Goal: Transaction & Acquisition: Purchase product/service

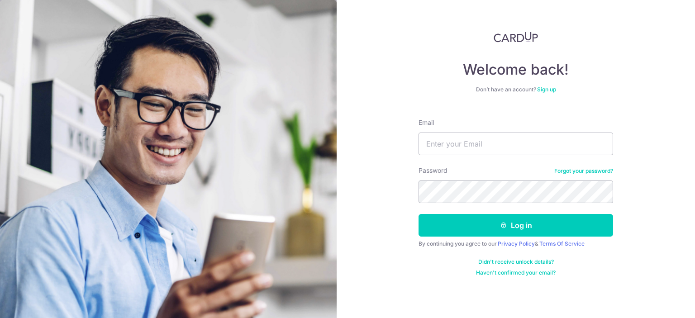
type input "kytiang85@gmail.com"
click at [418, 214] on button "Log in" at bounding box center [515, 225] width 194 height 23
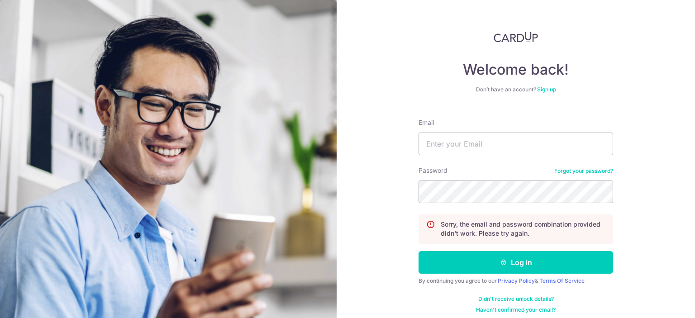
click at [569, 167] on link "Forgot your password?" at bounding box center [583, 170] width 59 height 7
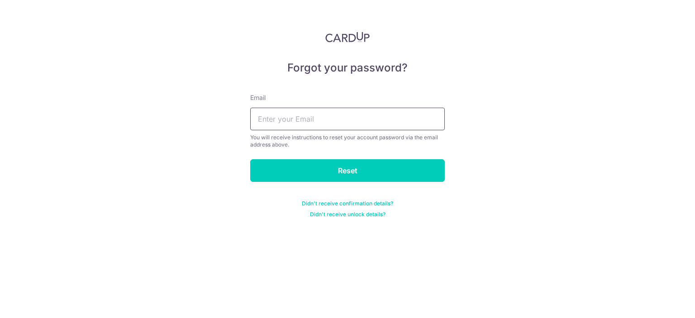
click at [373, 126] on input "text" at bounding box center [347, 119] width 194 height 23
type input "kytiang85@gmail.com"
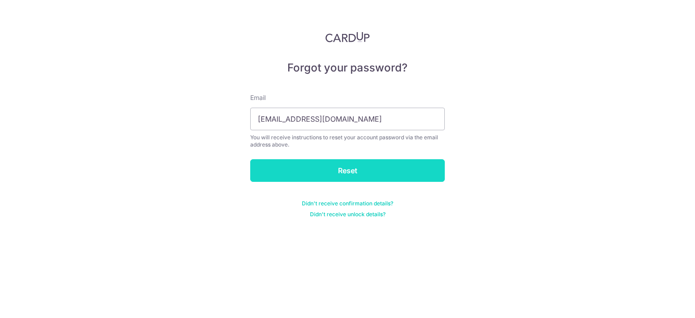
click at [331, 174] on input "Reset" at bounding box center [347, 170] width 194 height 23
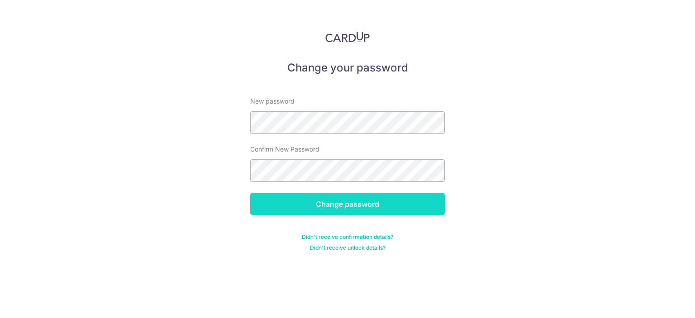
click at [347, 196] on input "Change password" at bounding box center [347, 204] width 194 height 23
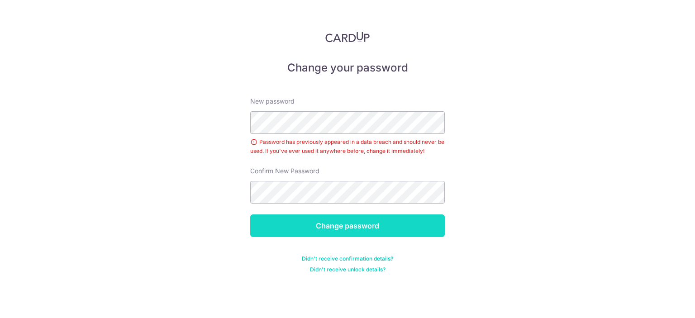
click at [354, 217] on input "Change password" at bounding box center [347, 225] width 194 height 23
click at [347, 217] on input "Change password" at bounding box center [347, 225] width 194 height 23
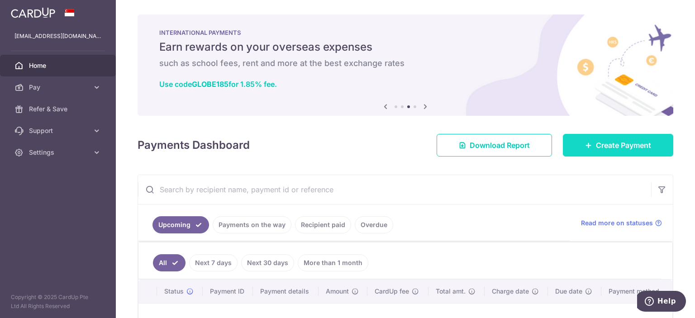
click at [601, 143] on span "Create Payment" at bounding box center [622, 145] width 55 height 11
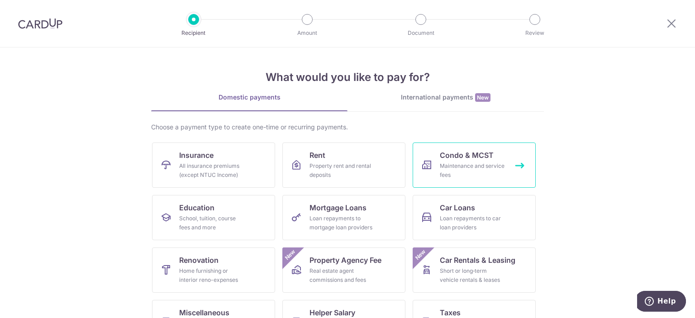
click at [471, 159] on span "Condo & MCST" at bounding box center [466, 155] width 54 height 11
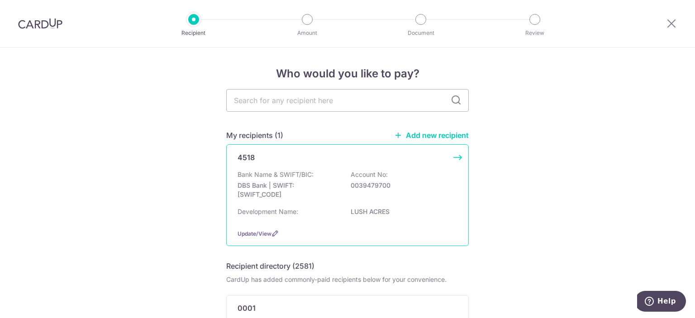
click at [372, 179] on div "Bank Name & SWIFT/BIC: DBS Bank | SWIFT: [SWIFT_CODE] Account No: 0039479700" at bounding box center [347, 186] width 220 height 33
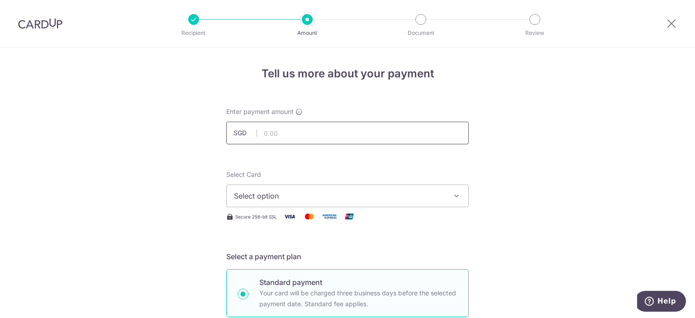
click at [302, 137] on input "text" at bounding box center [347, 133] width 242 height 23
type input "1,295.57"
click at [310, 206] on button "Select option" at bounding box center [347, 195] width 242 height 23
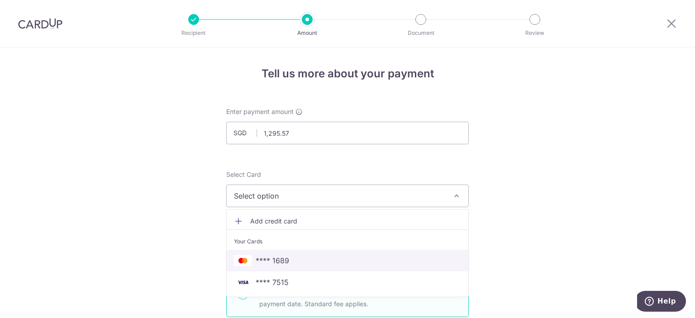
click at [313, 258] on span "**** 1689" at bounding box center [347, 260] width 227 height 11
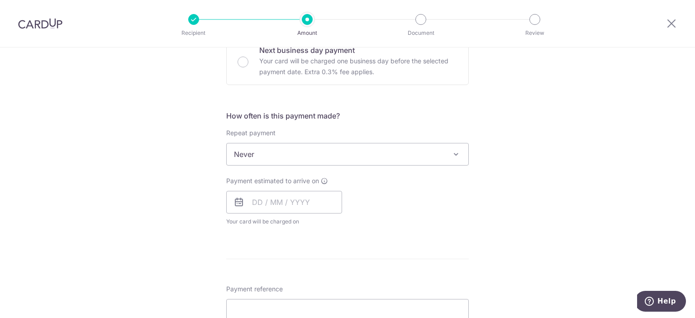
scroll to position [288, 0]
click at [254, 208] on input "text" at bounding box center [284, 201] width 116 height 23
click at [259, 306] on link "13" at bounding box center [262, 301] width 14 height 14
type input "[DATE]"
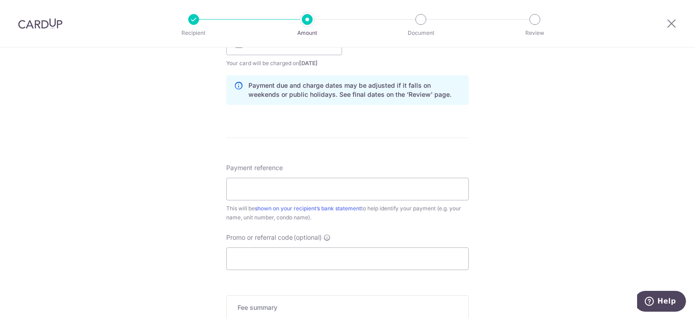
scroll to position [450, 0]
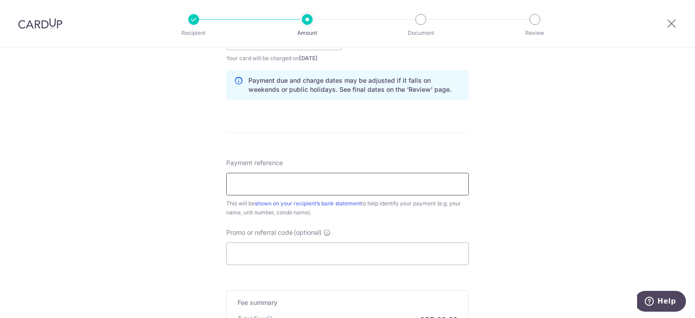
click at [361, 189] on input "Payment reference" at bounding box center [347, 184] width 242 height 23
type input "7#19-16"
click at [296, 247] on input "Promo or referral code (optional)" at bounding box center [347, 253] width 242 height 23
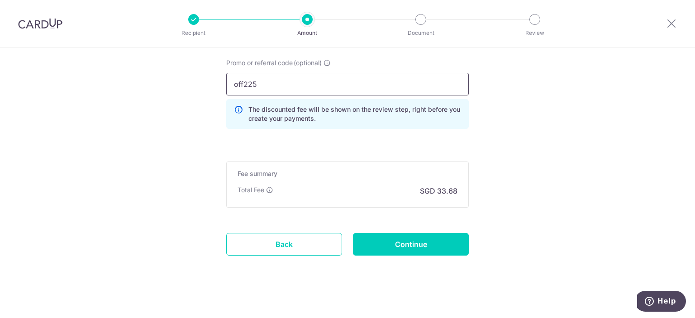
scroll to position [621, 0]
type input "off225"
click at [387, 238] on input "Continue" at bounding box center [411, 243] width 116 height 23
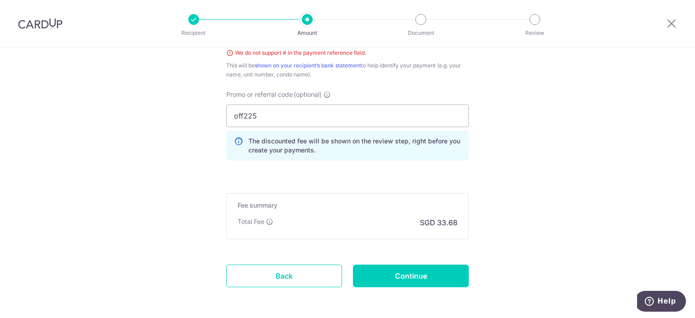
scroll to position [364, 0]
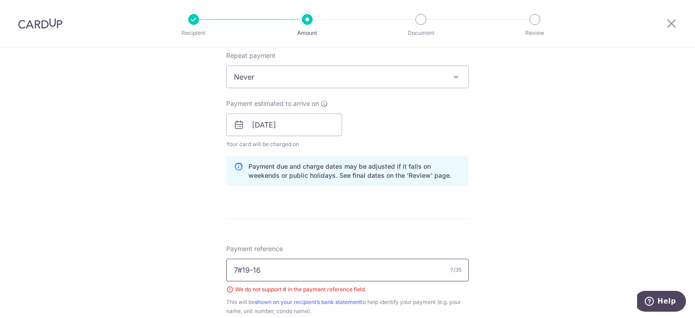
click at [236, 266] on input "7#19-16" at bounding box center [347, 270] width 242 height 23
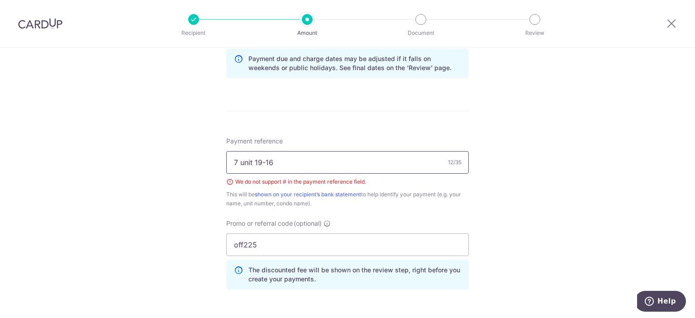
scroll to position [586, 0]
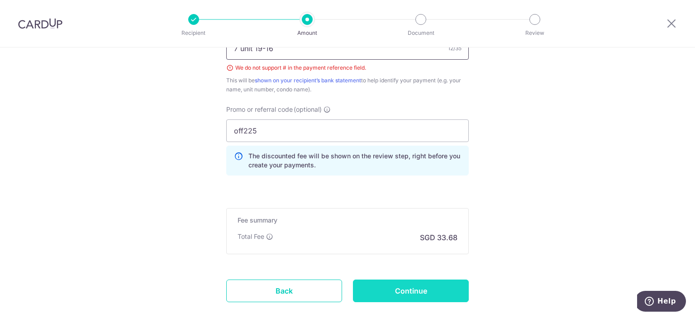
type input "7 unit 19-16"
click at [414, 290] on input "Continue" at bounding box center [411, 290] width 116 height 23
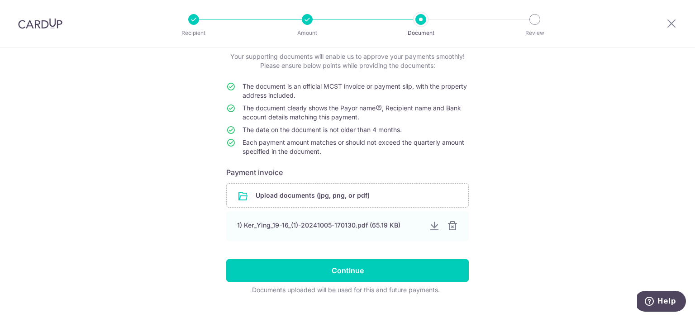
scroll to position [61, 0]
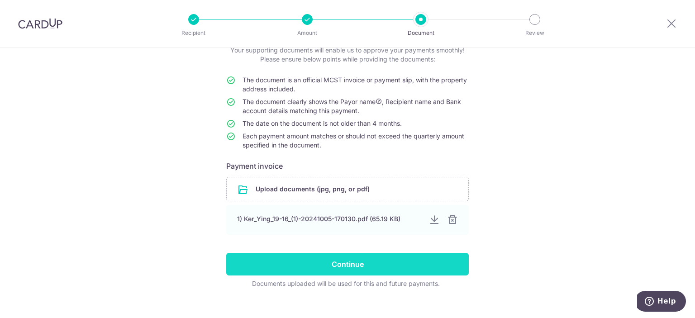
click at [336, 256] on input "Continue" at bounding box center [347, 264] width 242 height 23
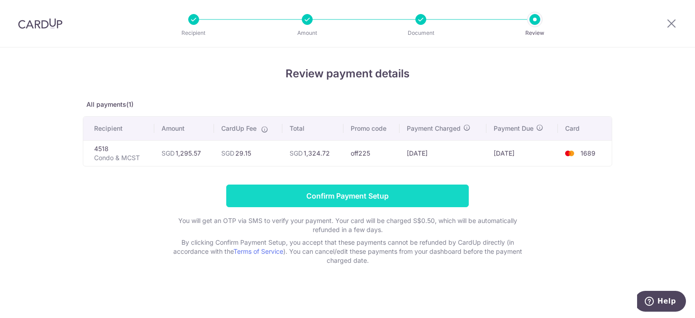
click at [358, 197] on input "Confirm Payment Setup" at bounding box center [347, 195] width 242 height 23
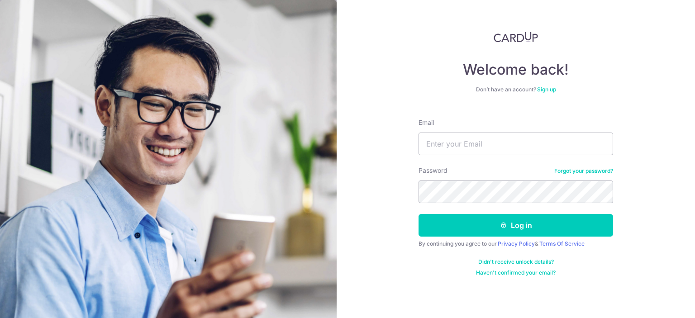
type input "[EMAIL_ADDRESS][DOMAIN_NAME]"
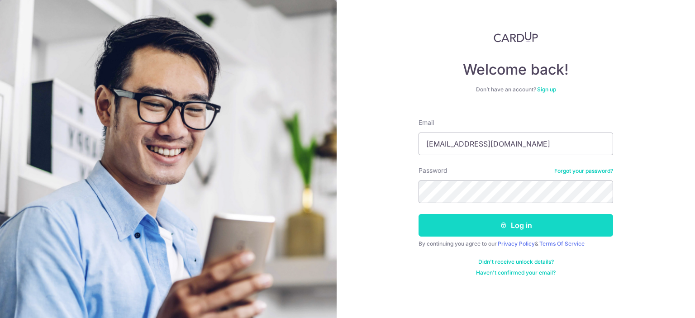
click at [495, 215] on button "Log in" at bounding box center [515, 225] width 194 height 23
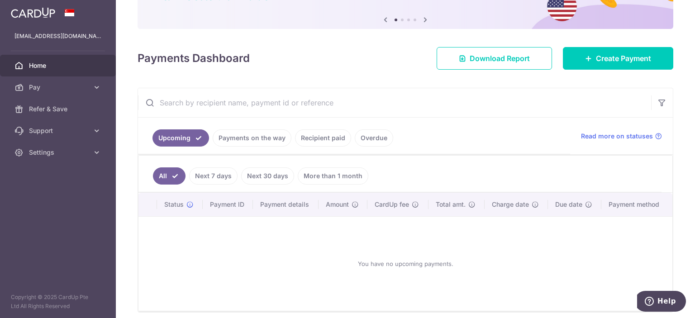
scroll to position [122, 0]
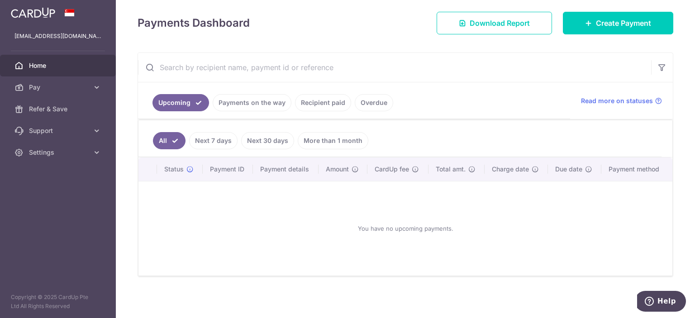
click at [220, 99] on link "Payments on the way" at bounding box center [252, 102] width 79 height 17
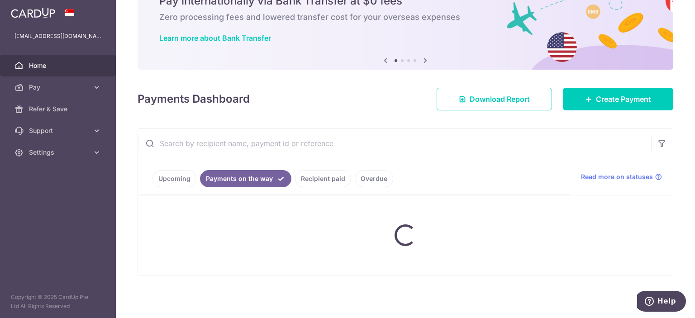
scroll to position [84, 0]
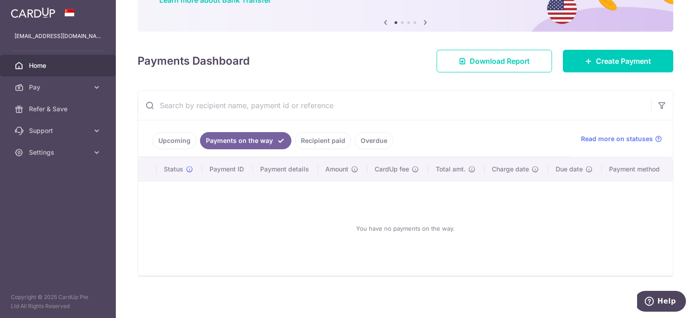
click at [373, 138] on link "Overdue" at bounding box center [373, 140] width 38 height 17
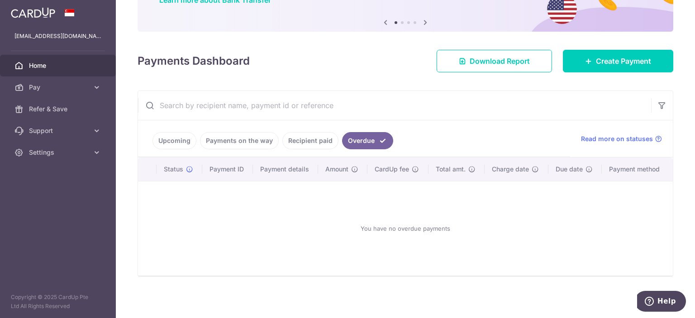
click at [177, 141] on link "Upcoming" at bounding box center [174, 140] width 44 height 17
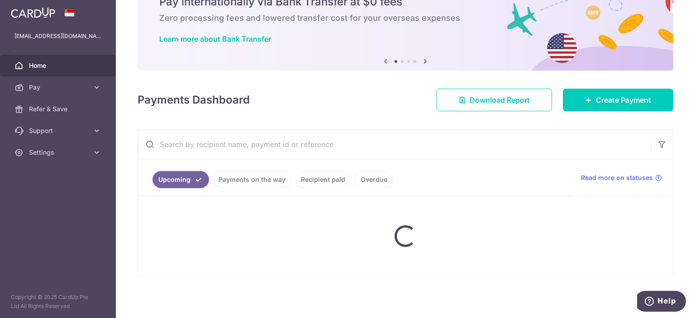
scroll to position [122, 0]
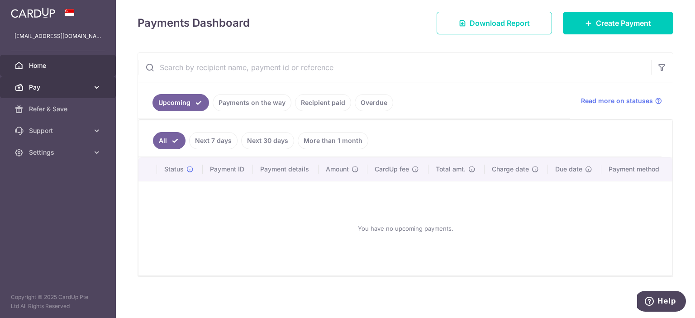
click at [76, 85] on span "Pay" at bounding box center [59, 87] width 60 height 9
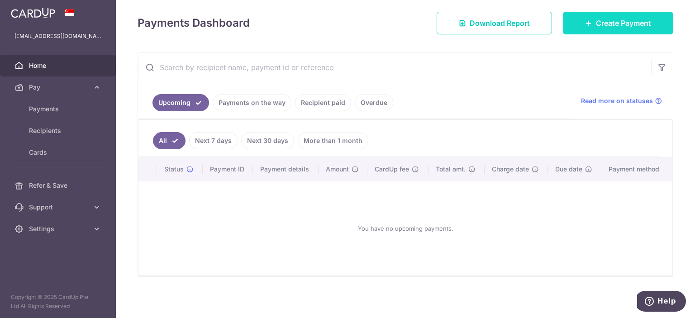
click at [589, 23] on link "Create Payment" at bounding box center [617, 23] width 110 height 23
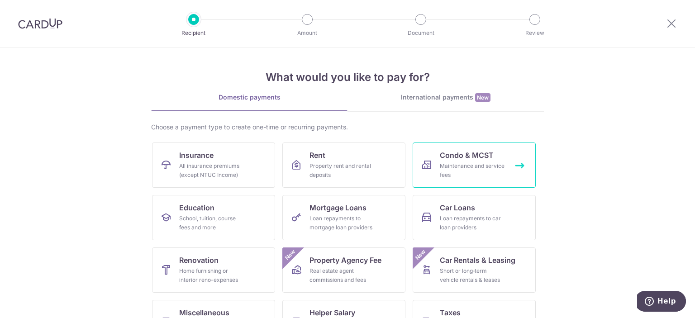
click at [465, 155] on span "Condo & MCST" at bounding box center [466, 155] width 54 height 11
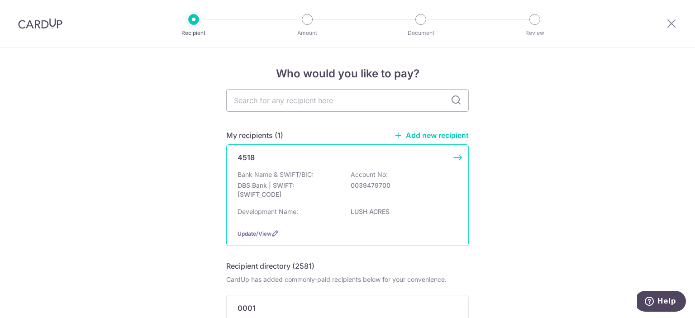
click at [327, 184] on p "DBS Bank | SWIFT: [SWIFT_CODE]" at bounding box center [287, 190] width 101 height 18
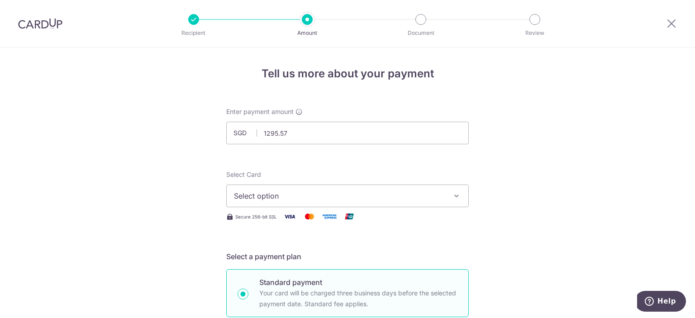
type input "1,295.57"
click at [300, 195] on span "Select option" at bounding box center [339, 195] width 211 height 11
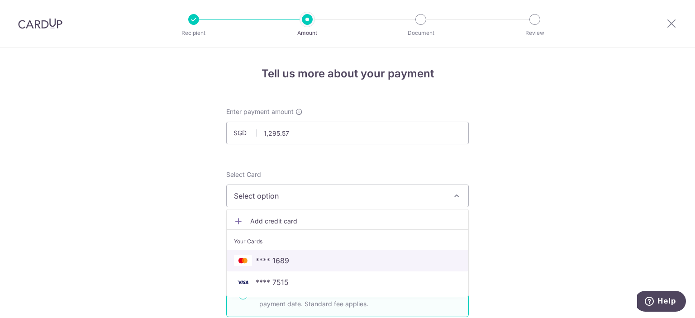
click at [291, 260] on span "**** 1689" at bounding box center [347, 260] width 227 height 11
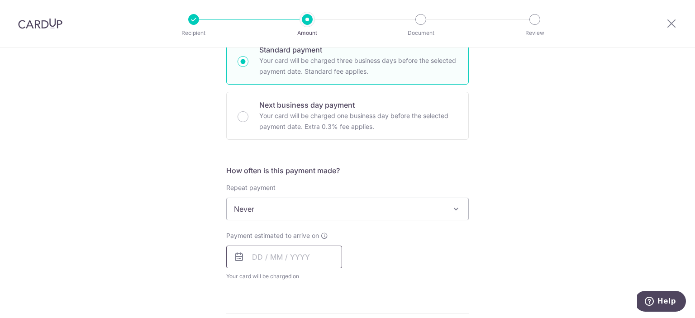
scroll to position [233, 0]
click at [308, 253] on input "text" at bounding box center [284, 256] width 116 height 23
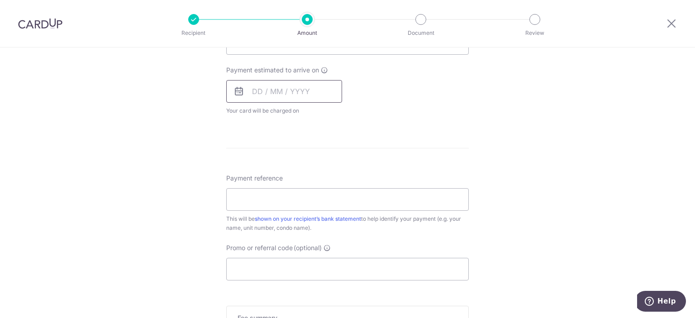
scroll to position [443, 0]
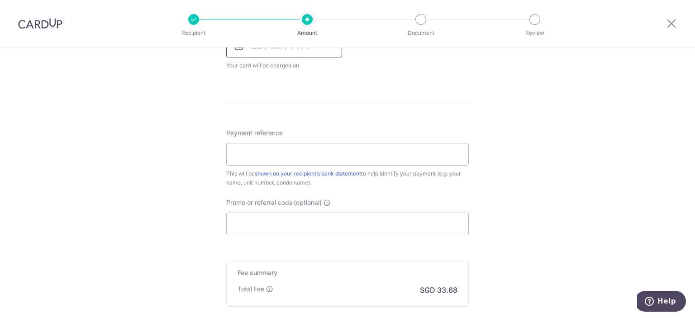
click at [251, 49] on input "text" at bounding box center [284, 46] width 116 height 23
click at [311, 57] on div "Payment estimated to arrive on Prev Next Oct Nov Dec 2025 2026 2027 2028 2029 2…" at bounding box center [284, 45] width 116 height 50
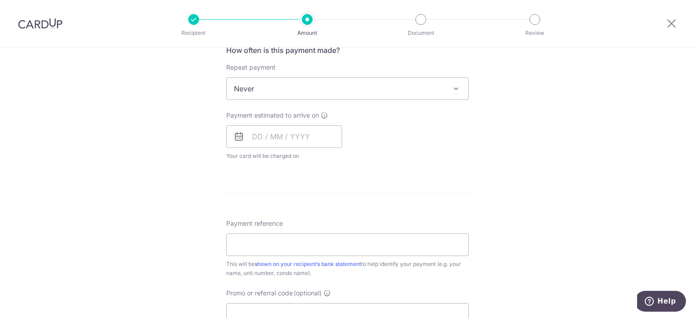
scroll to position [354, 0]
click at [281, 137] on input "text" at bounding box center [284, 135] width 116 height 23
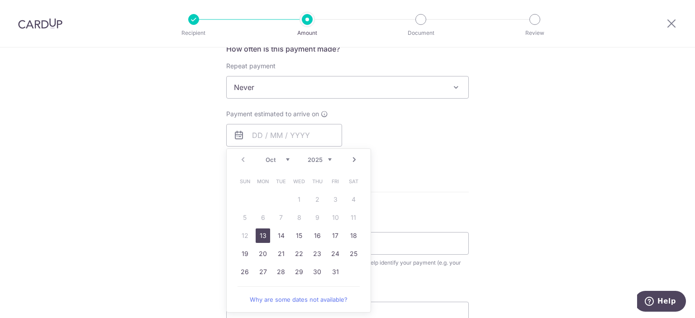
click at [260, 234] on link "13" at bounding box center [262, 235] width 14 height 14
type input "13/10/2025"
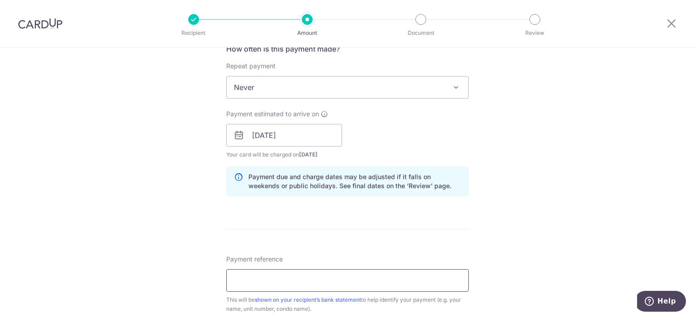
click at [277, 269] on input "Payment reference" at bounding box center [347, 280] width 242 height 23
click at [238, 279] on input "7#19-16" at bounding box center [347, 280] width 242 height 23
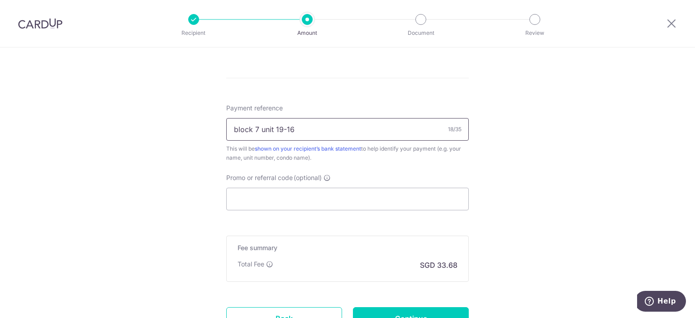
scroll to position [509, 0]
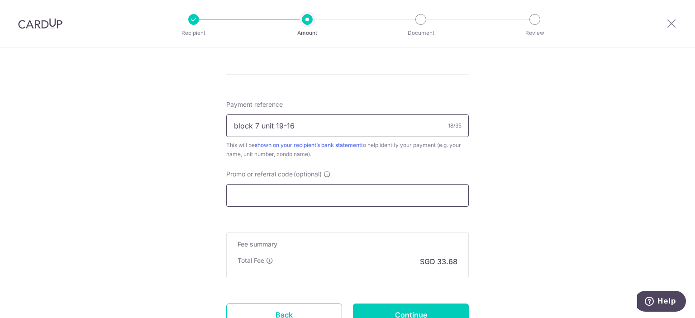
type input "block 7 unit 19-16"
click at [291, 192] on input "Promo or referral code (optional)" at bounding box center [347, 195] width 242 height 23
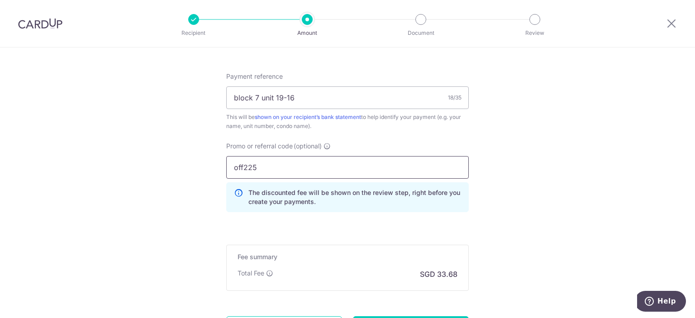
scroll to position [624, 0]
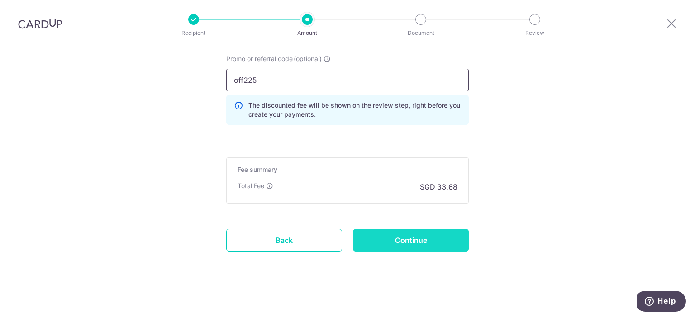
type input "off225"
click at [406, 240] on input "Continue" at bounding box center [411, 240] width 116 height 23
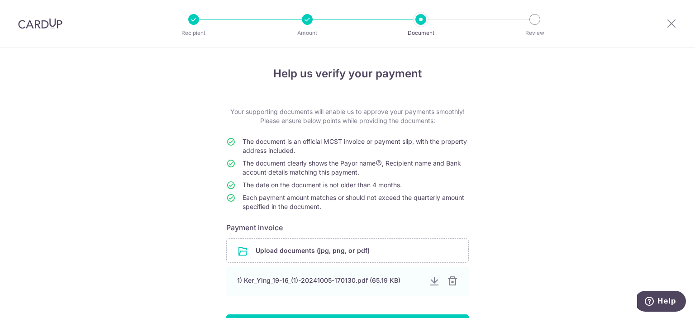
scroll to position [74, 0]
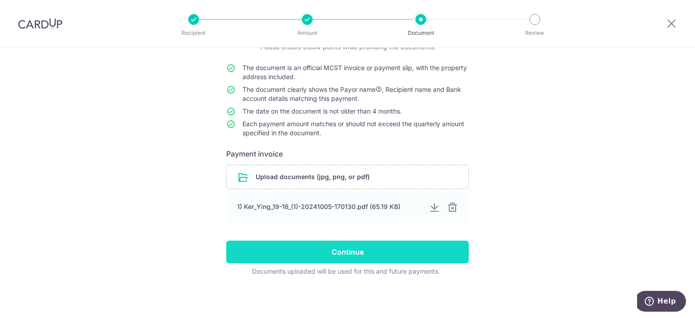
click at [301, 260] on input "Continue" at bounding box center [347, 252] width 242 height 23
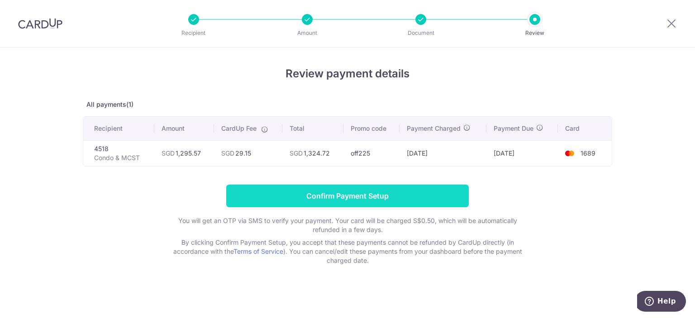
click at [351, 197] on input "Confirm Payment Setup" at bounding box center [347, 195] width 242 height 23
